Goal: Task Accomplishment & Management: Use online tool/utility

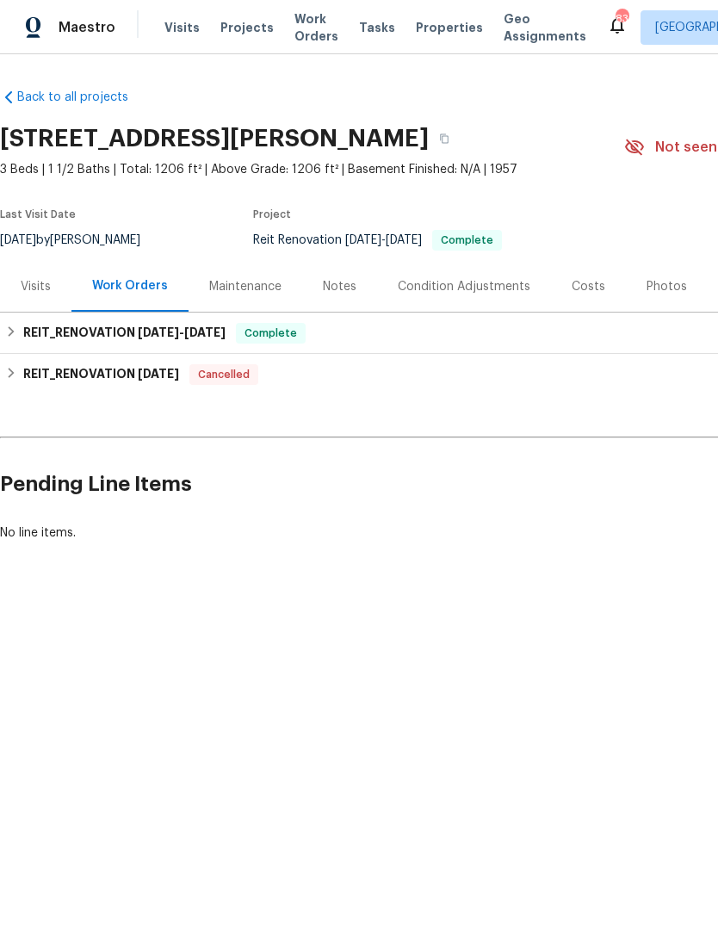
click at [171, 22] on span "Visits" at bounding box center [181, 27] width 35 height 17
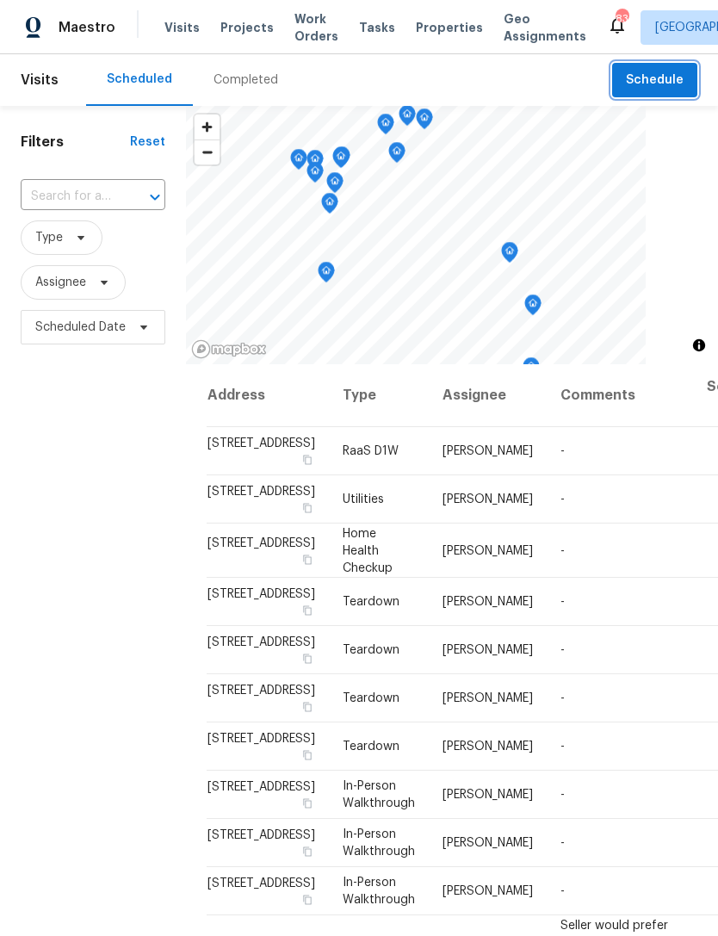
click at [662, 72] on span "Schedule" at bounding box center [655, 81] width 58 height 22
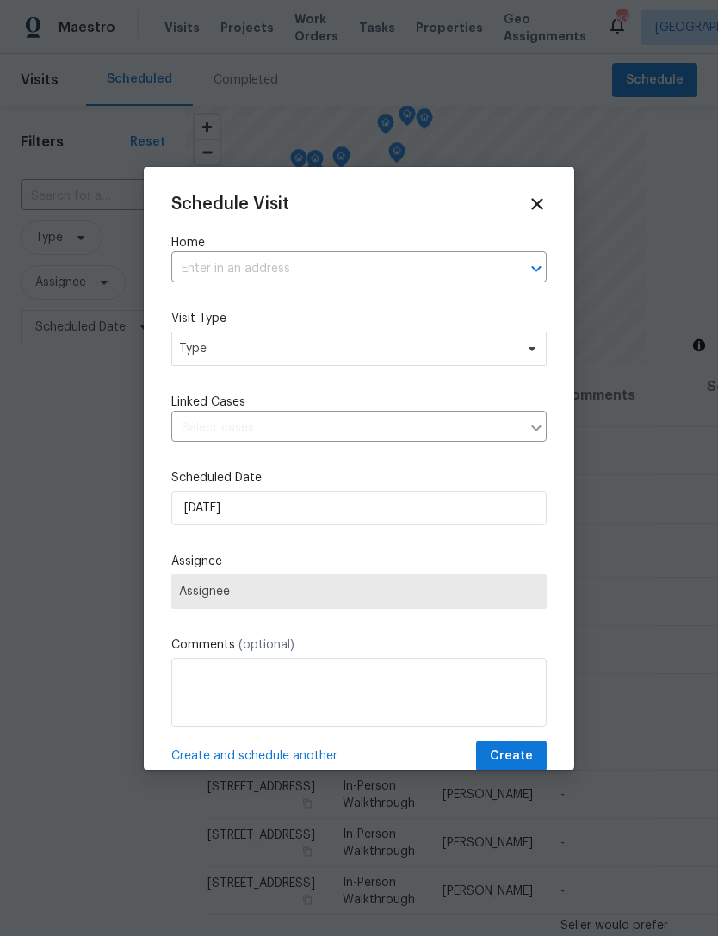
click at [378, 264] on input "text" at bounding box center [334, 269] width 327 height 27
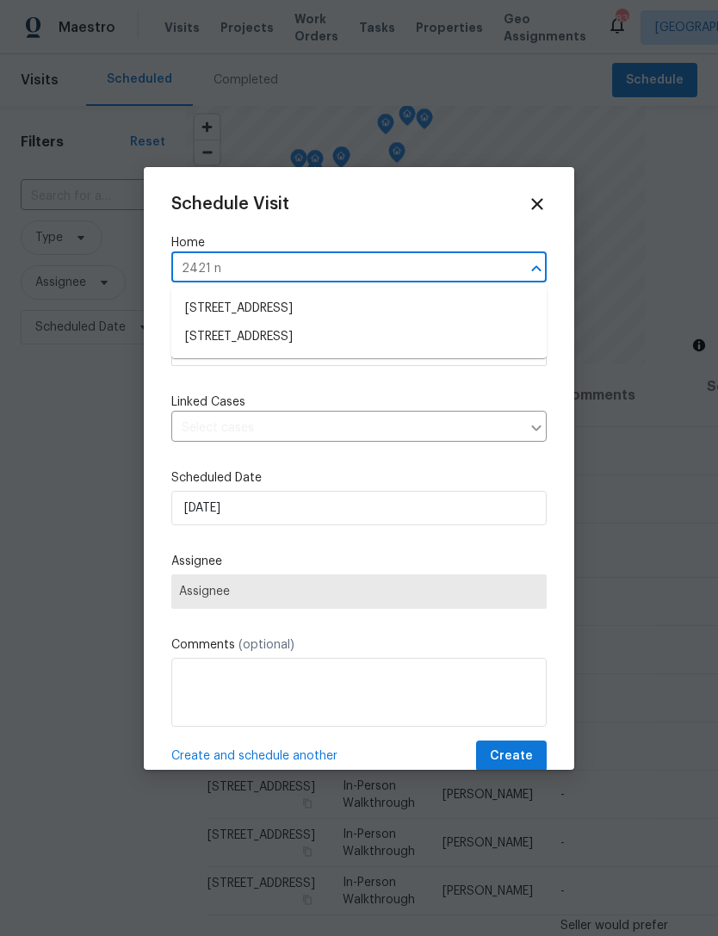
type input "2421 nw"
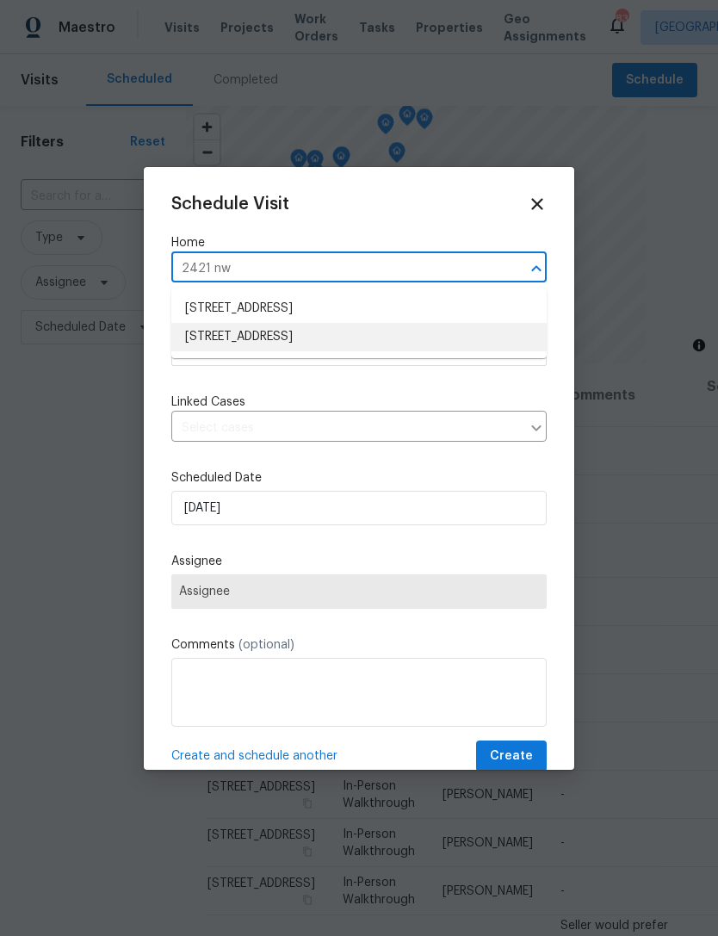
click at [306, 337] on li "[STREET_ADDRESS]" at bounding box center [358, 337] width 375 height 28
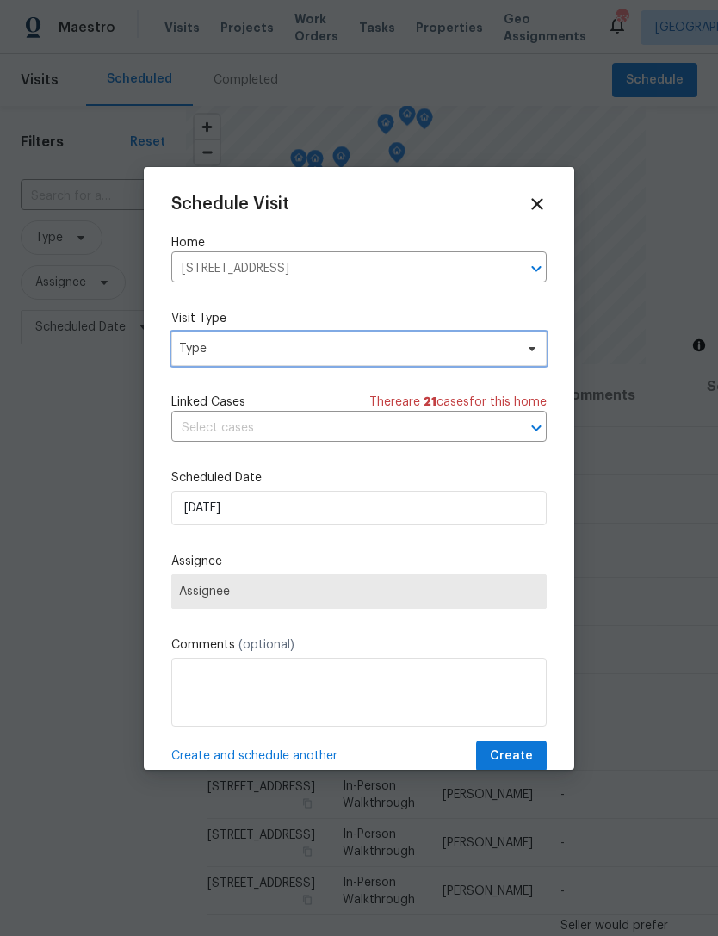
click at [315, 346] on span "Type" at bounding box center [346, 348] width 335 height 17
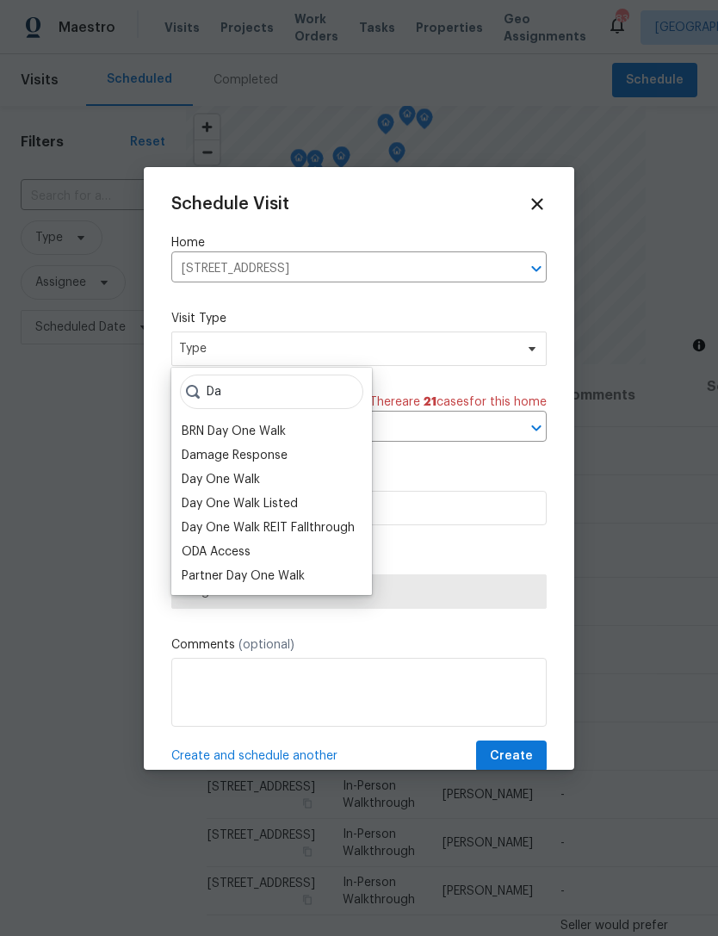
type input "Da"
click at [229, 474] on div "Day One Walk" at bounding box center [221, 479] width 78 height 17
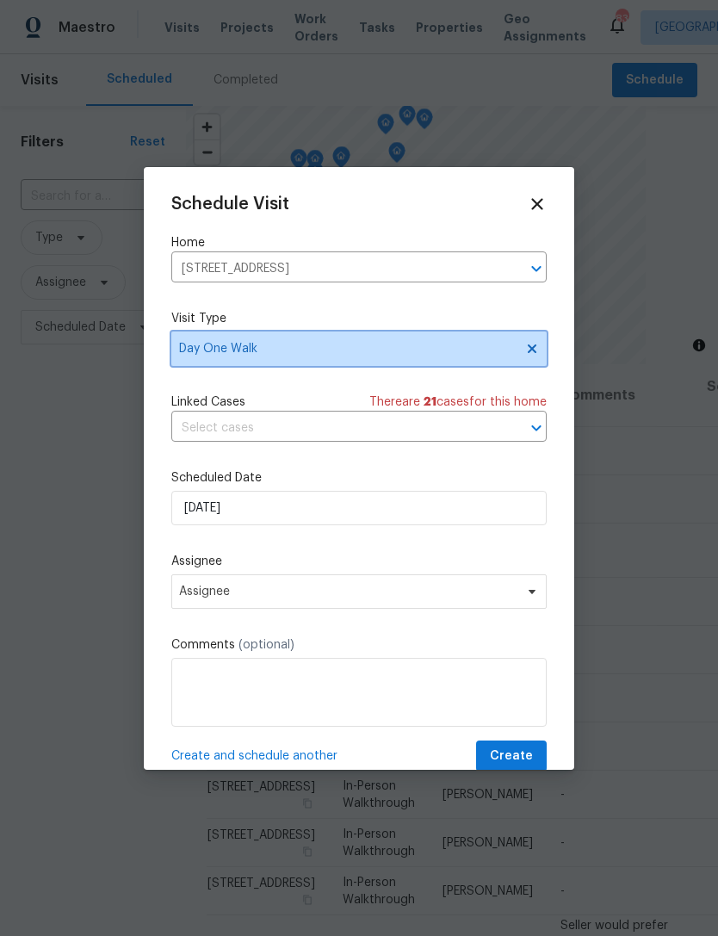
click at [436, 343] on span "Day One Walk" at bounding box center [346, 348] width 335 height 17
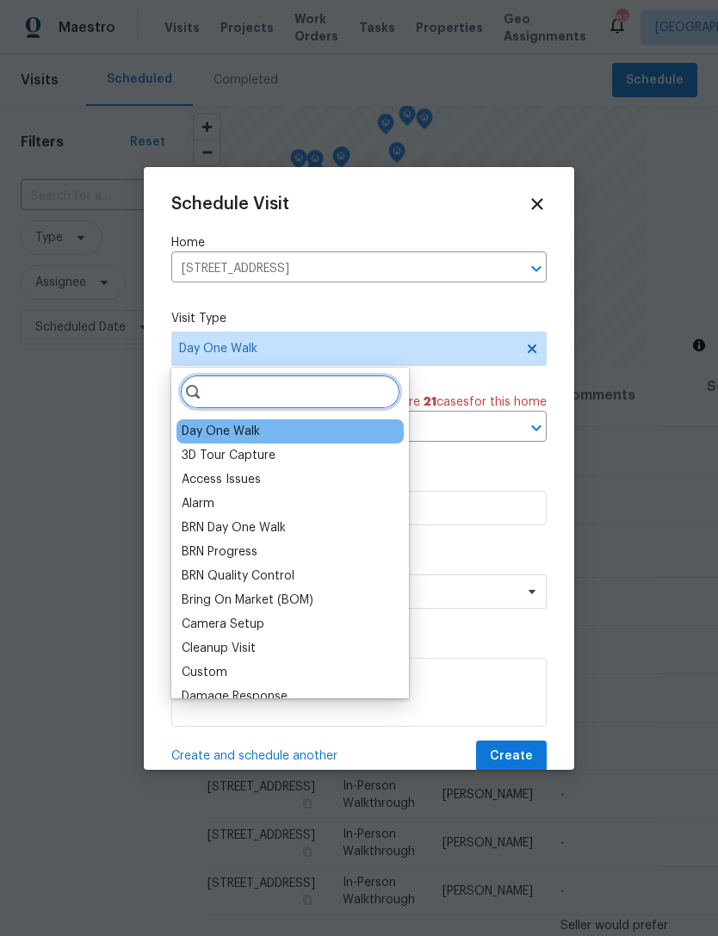
click at [294, 391] on input "search" at bounding box center [290, 391] width 220 height 34
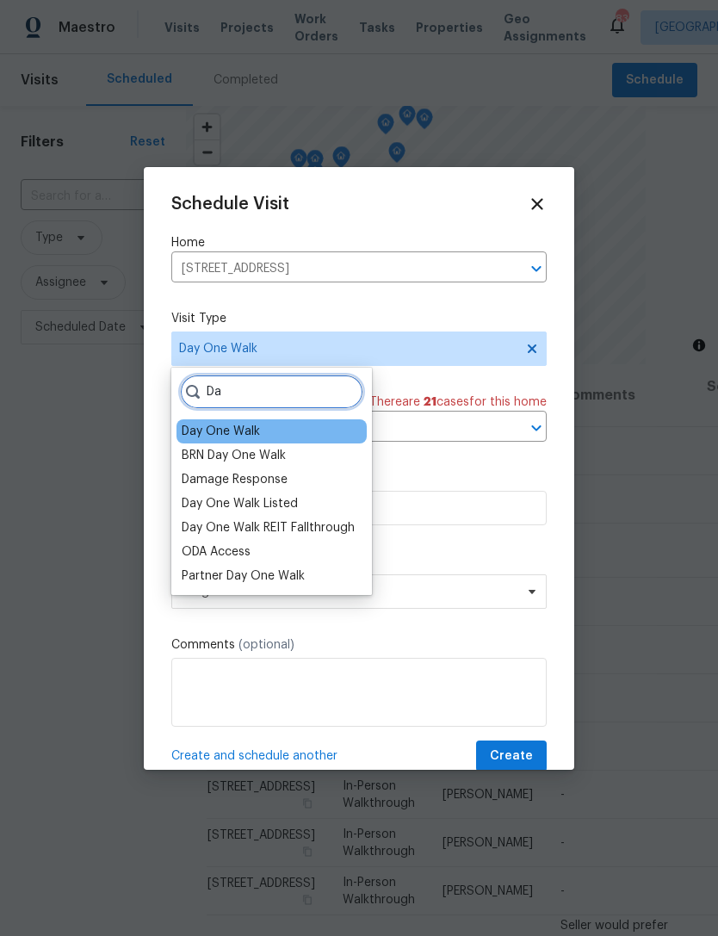
type input "D"
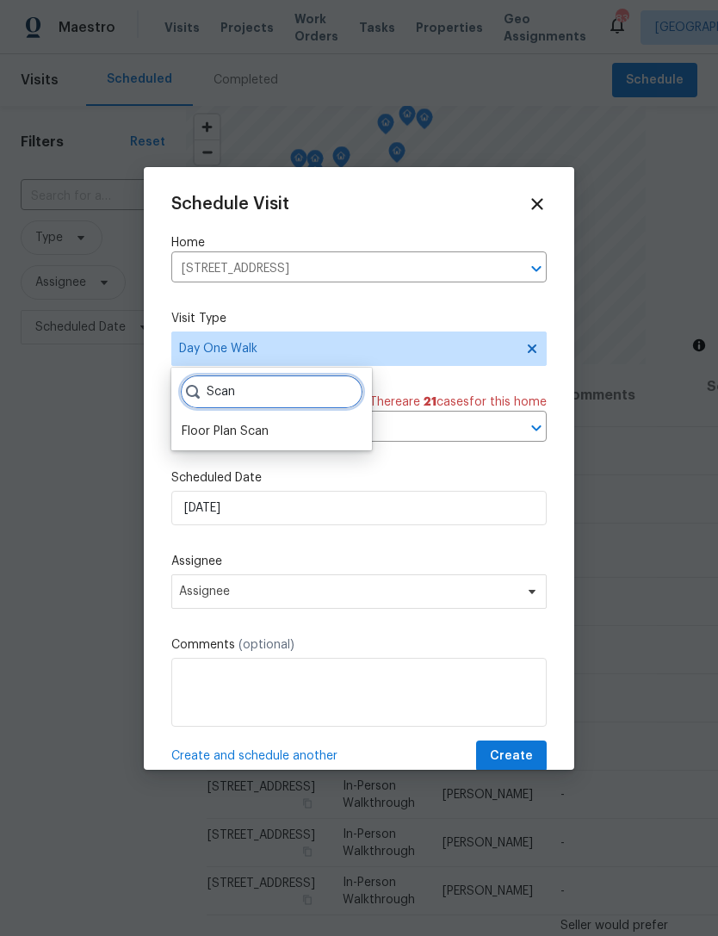
type input "Scan"
click at [226, 431] on div "Floor Plan Scan" at bounding box center [225, 431] width 87 height 17
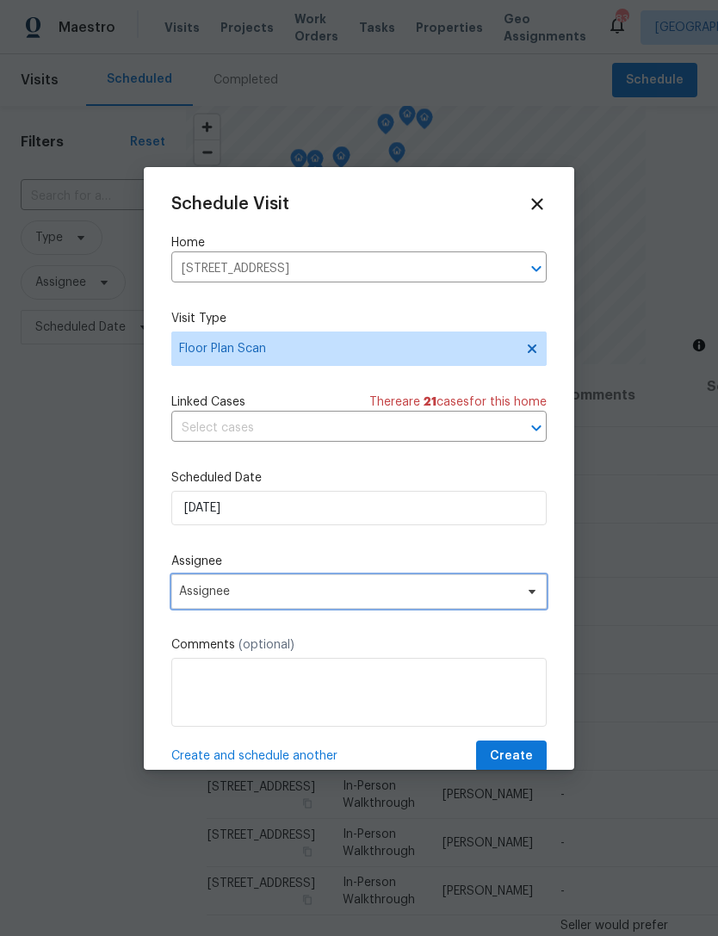
click at [319, 595] on span "Assignee" at bounding box center [347, 591] width 337 height 14
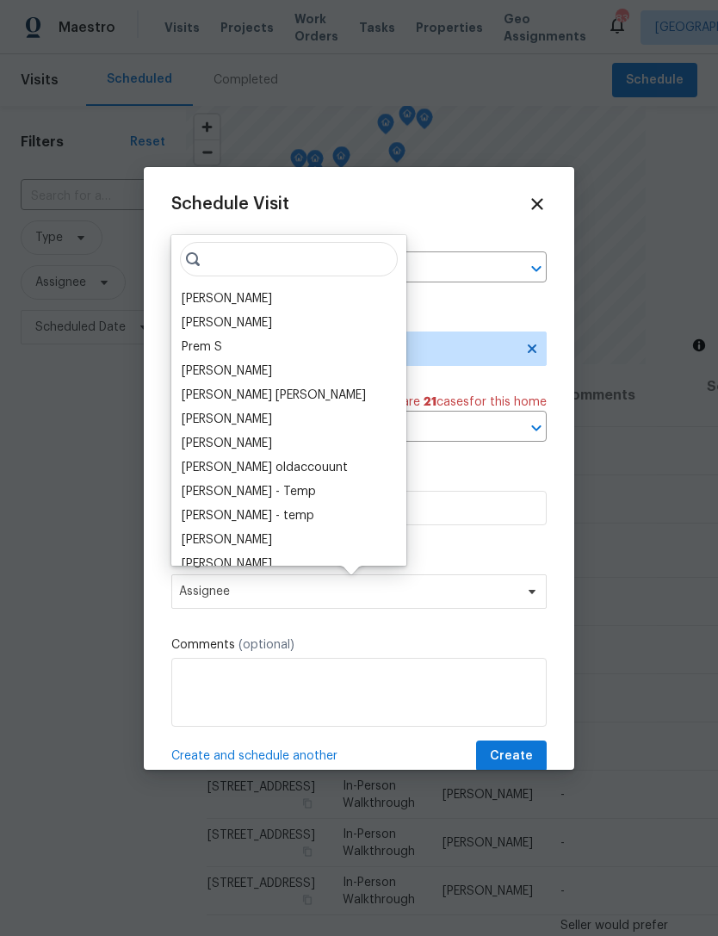
click at [226, 301] on div "[PERSON_NAME]" at bounding box center [227, 298] width 90 height 17
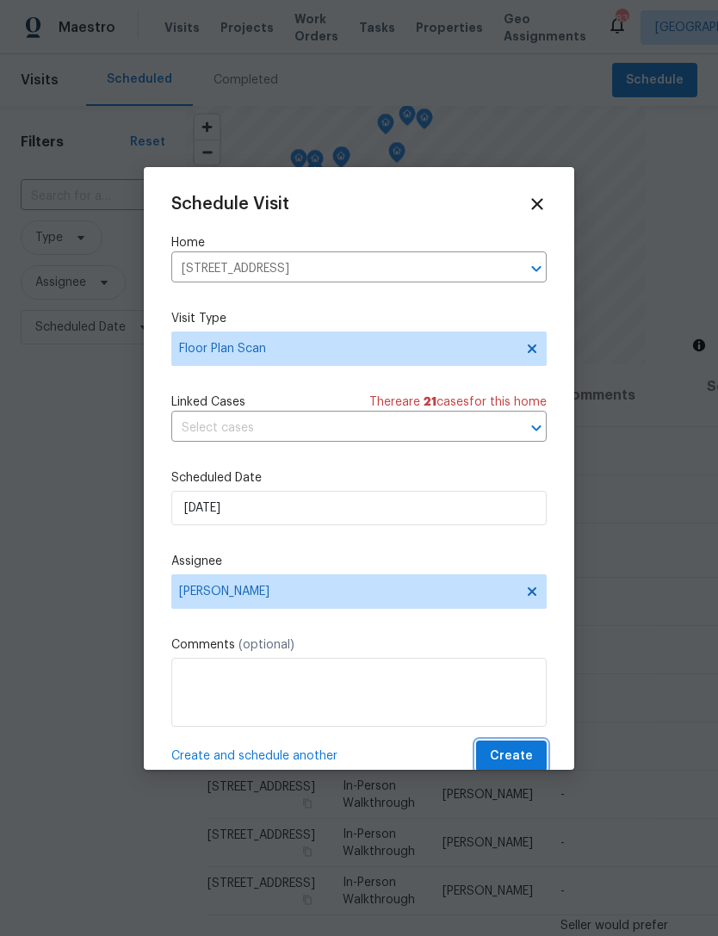
click at [513, 757] on span "Create" at bounding box center [511, 756] width 43 height 22
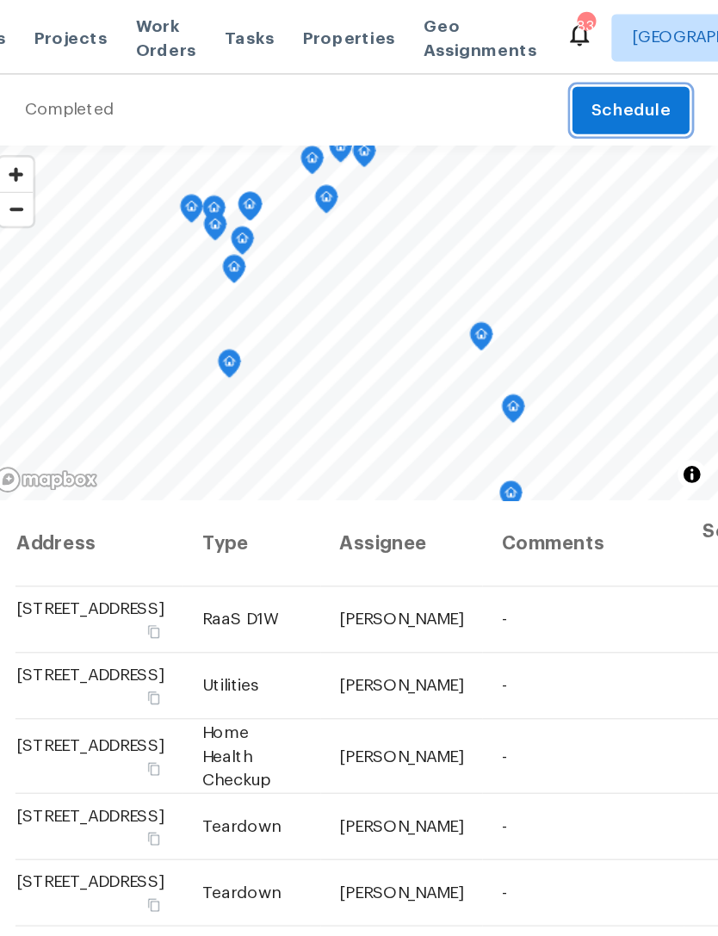
click at [626, 74] on span "Schedule" at bounding box center [655, 81] width 58 height 22
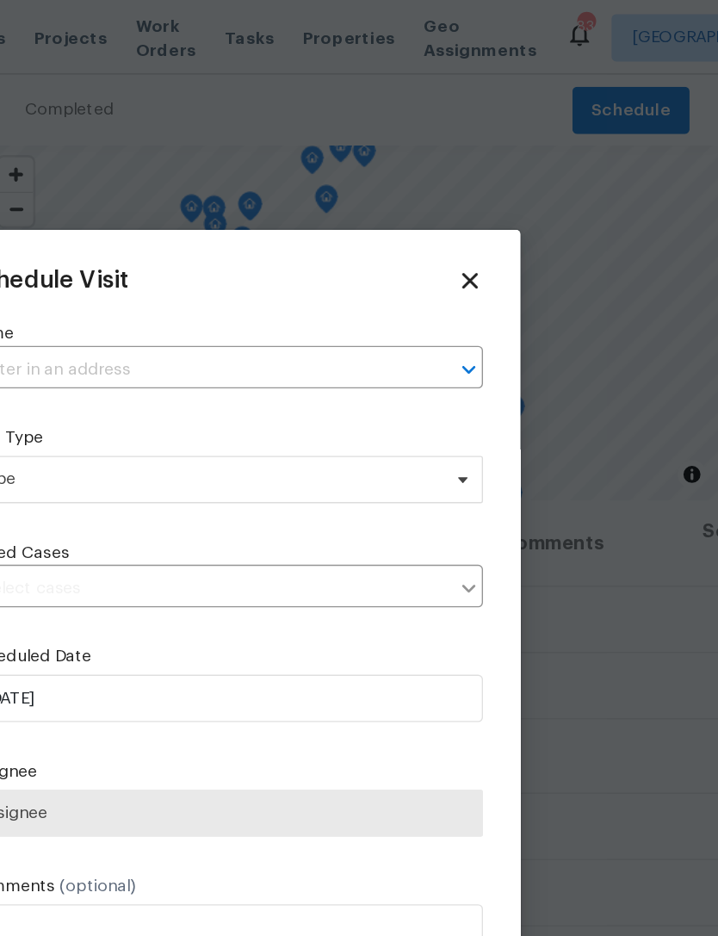
click at [235, 268] on input "text" at bounding box center [334, 269] width 327 height 27
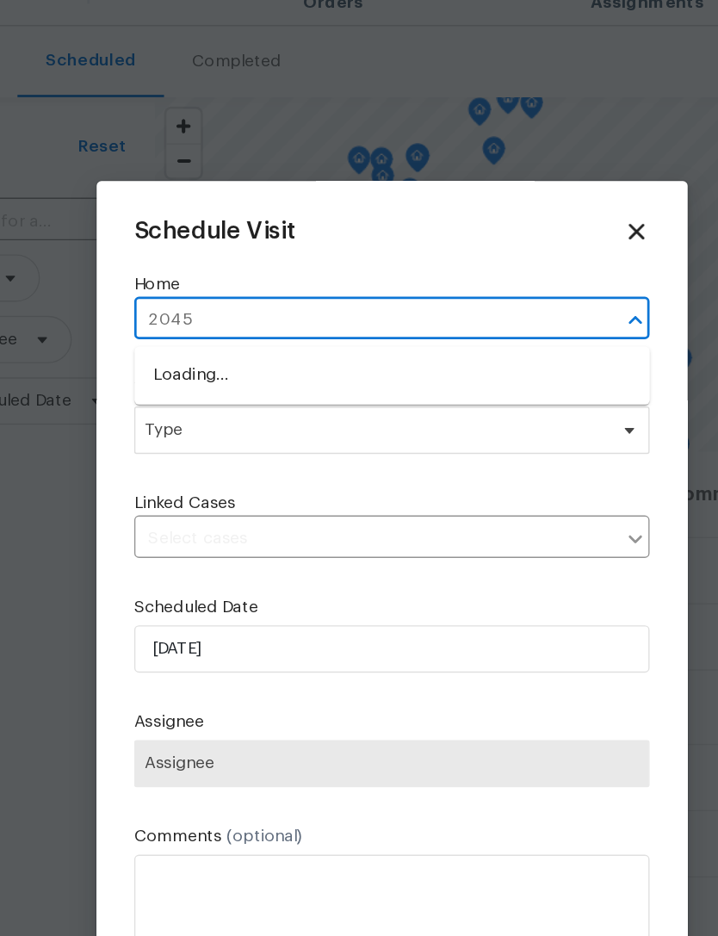
type input "20450"
click at [281, 294] on li "[STREET_ADDRESS]" at bounding box center [358, 308] width 375 height 28
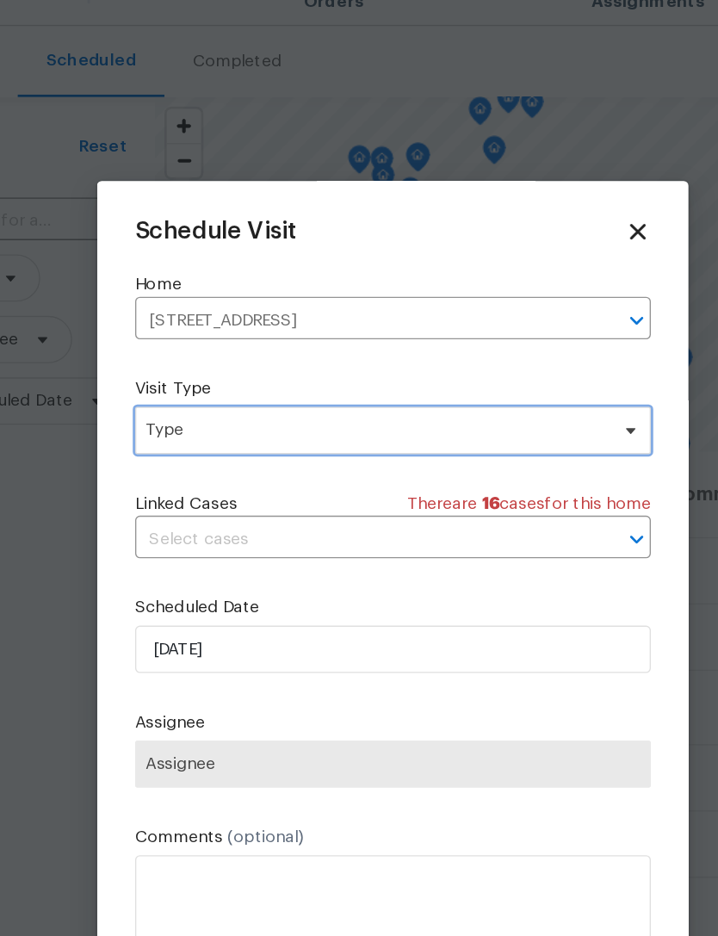
click at [252, 340] on span "Type" at bounding box center [346, 348] width 335 height 17
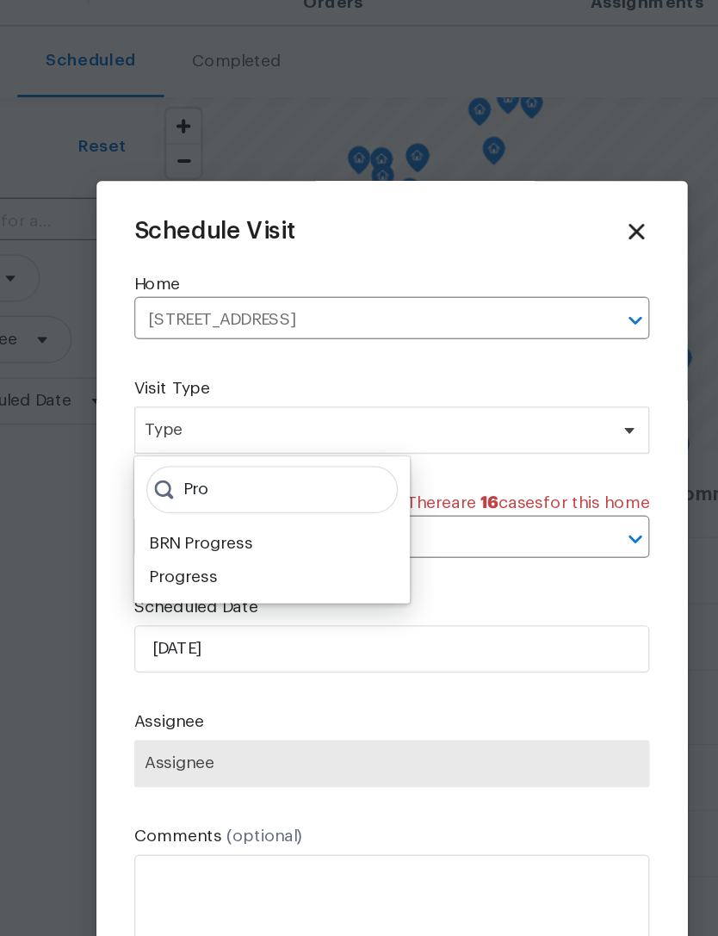
type input "Pro"
click at [182, 447] on div "Progress" at bounding box center [207, 455] width 50 height 17
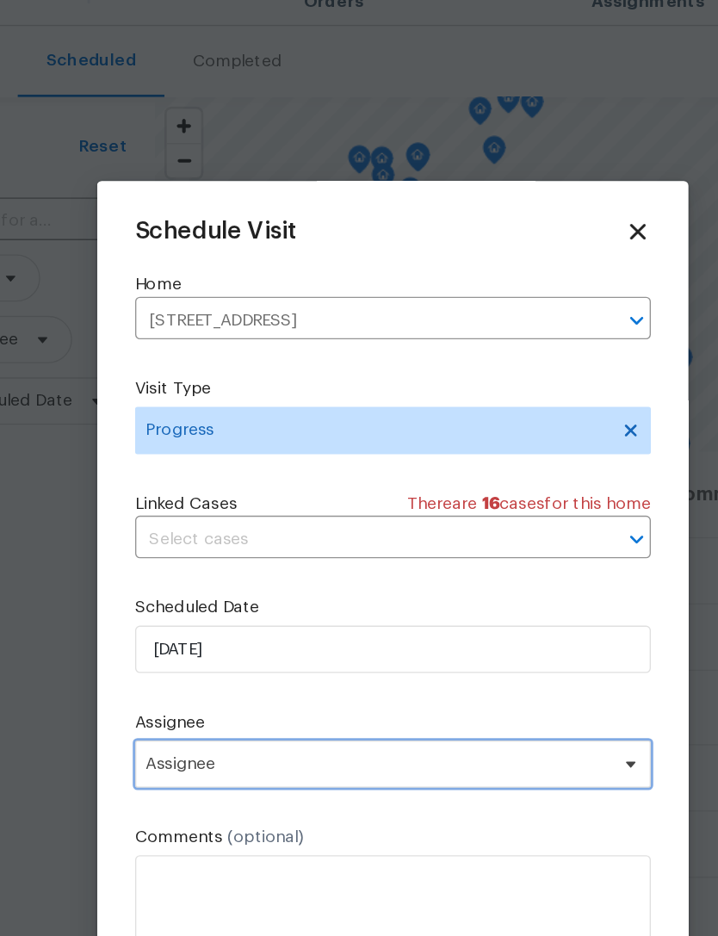
click at [206, 584] on span "Assignee" at bounding box center [347, 591] width 337 height 14
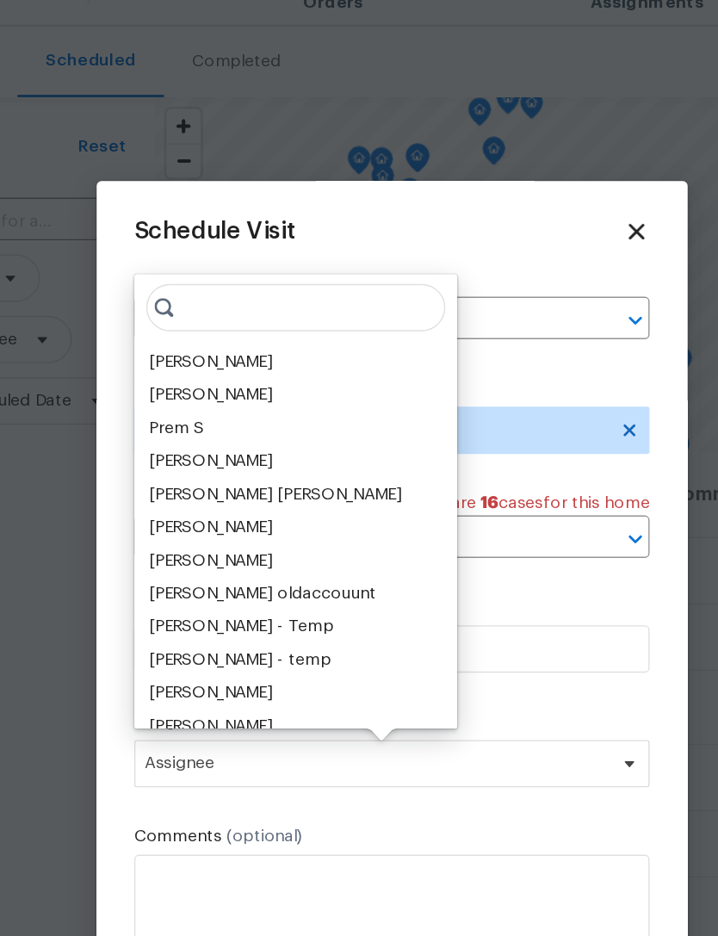
click at [182, 290] on div "[PERSON_NAME]" at bounding box center [227, 298] width 90 height 17
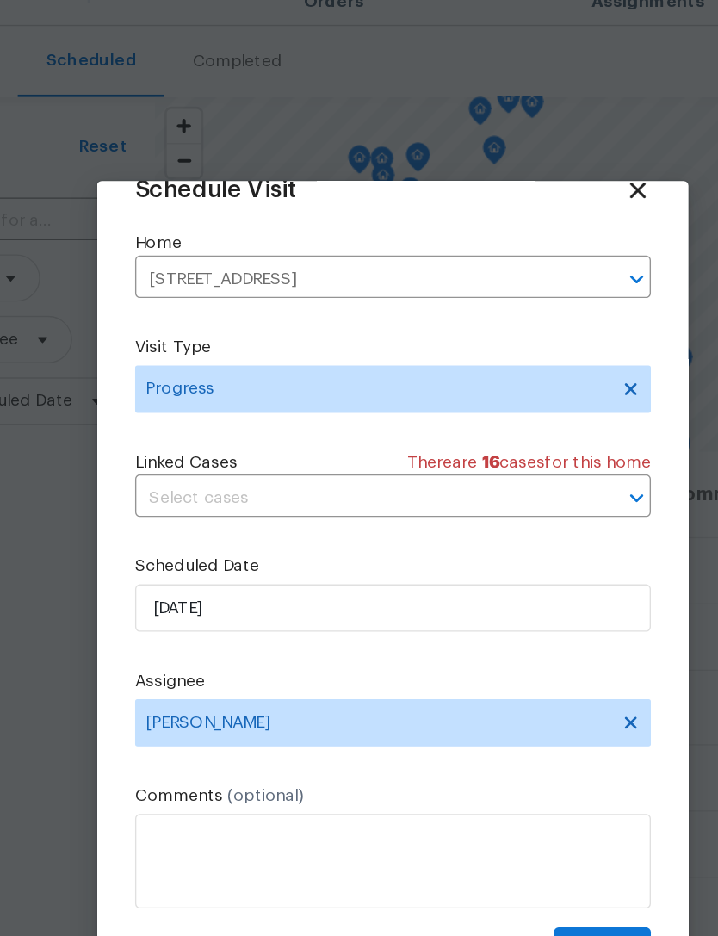
scroll to position [34, 0]
click at [476, 710] on button "Create" at bounding box center [511, 726] width 71 height 32
